Goal: Task Accomplishment & Management: Manage account settings

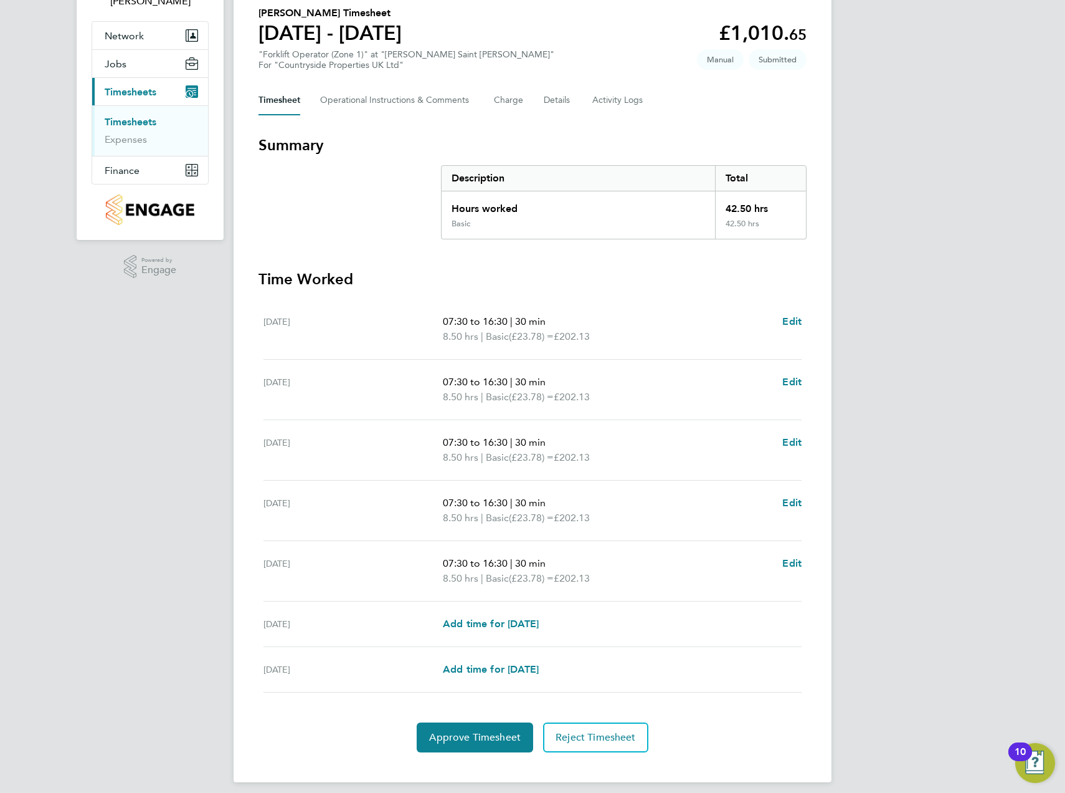
scroll to position [108, 0]
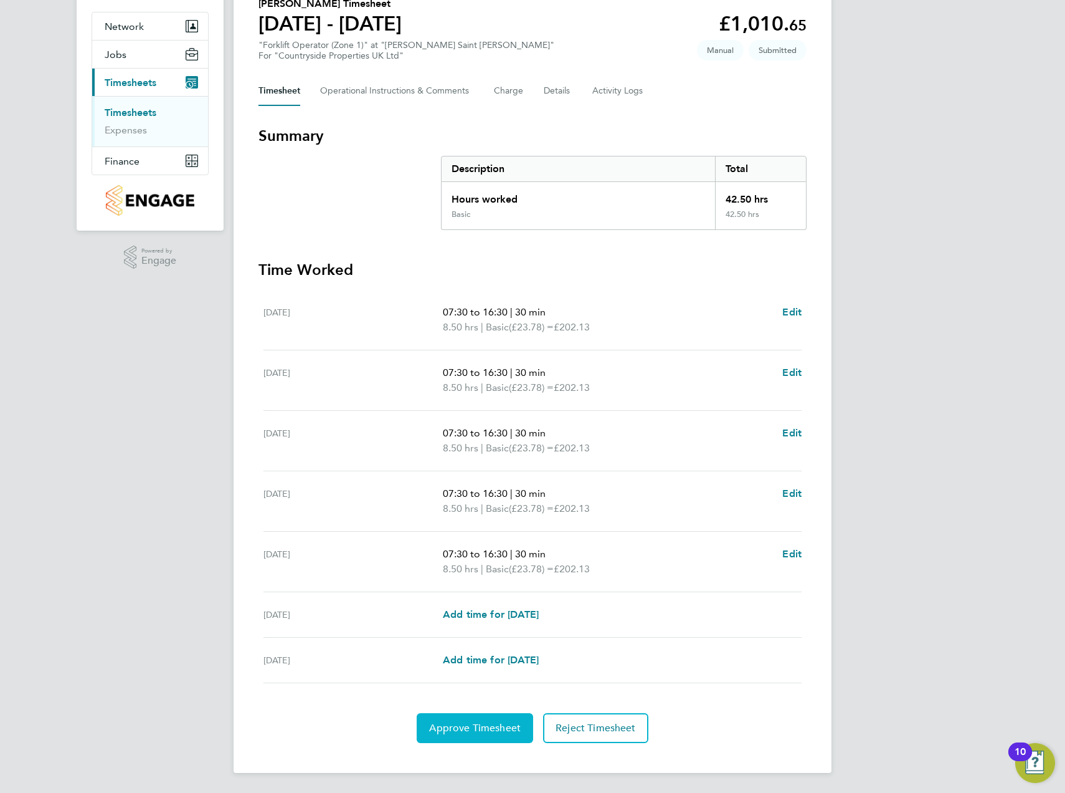
click at [478, 727] on span "Approve Timesheet" at bounding box center [475, 728] width 92 height 12
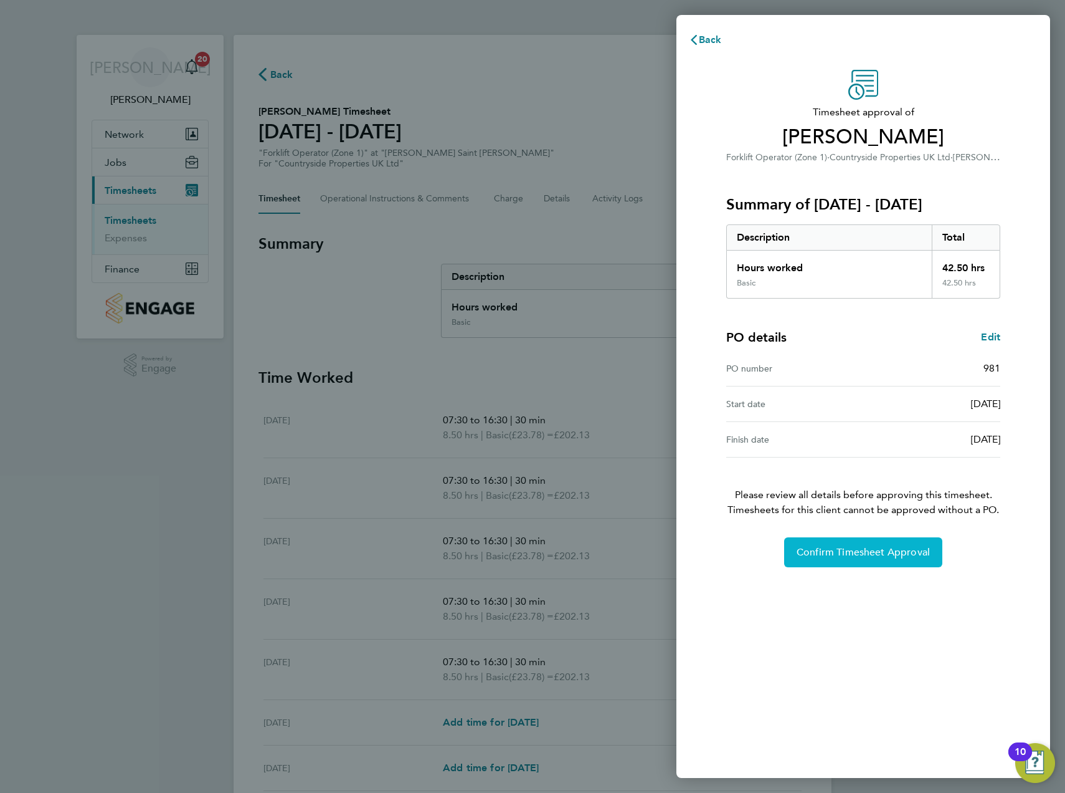
click at [851, 555] on span "Confirm Timesheet Approval" at bounding box center [863, 552] width 133 height 12
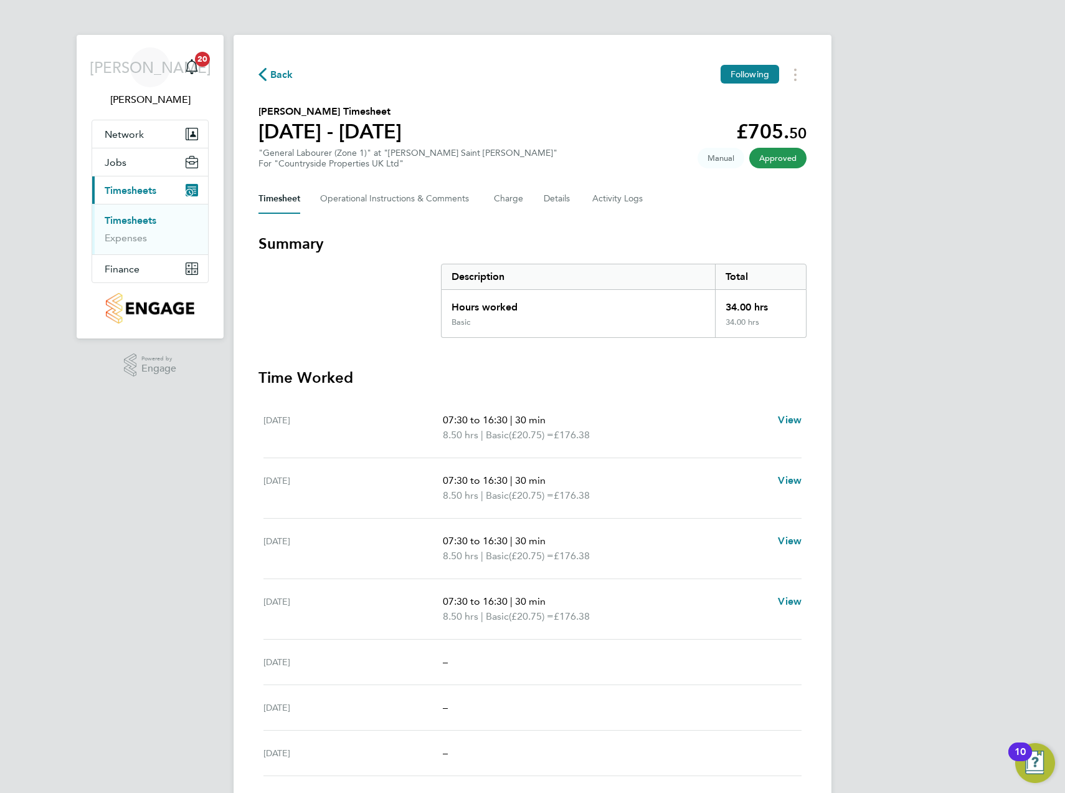
click at [939, 280] on div "JA James Archer Notifications 20 Applications: Network Team Members Sites Worke…" at bounding box center [532, 442] width 1065 height 885
